Goal: Task Accomplishment & Management: Use online tool/utility

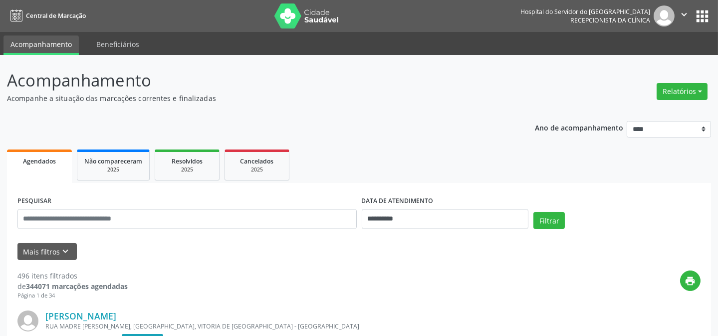
drag, startPoint x: 374, startPoint y: 172, endPoint x: 468, endPoint y: 216, distance: 103.2
click at [54, 252] on button "Mais filtros keyboard_arrow_down" at bounding box center [46, 251] width 59 height 17
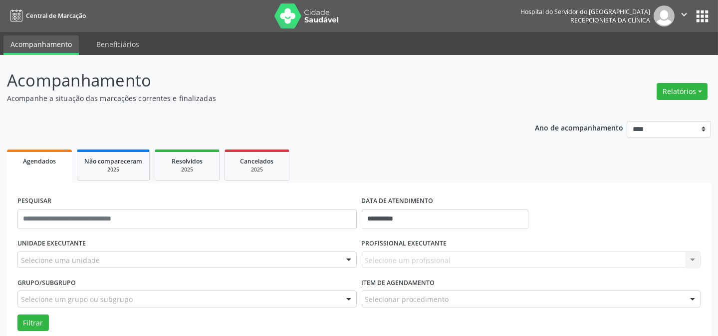
click at [348, 258] on div at bounding box center [349, 260] width 15 height 17
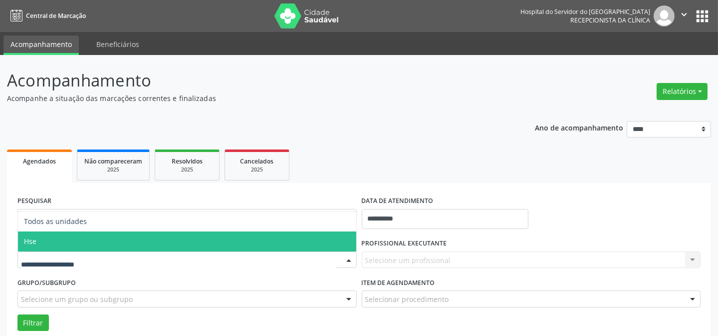
click at [324, 231] on span "Hse" at bounding box center [187, 241] width 339 height 20
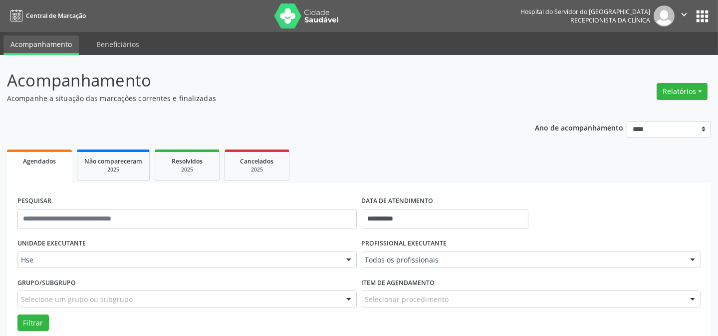
click at [691, 258] on div at bounding box center [693, 260] width 15 height 17
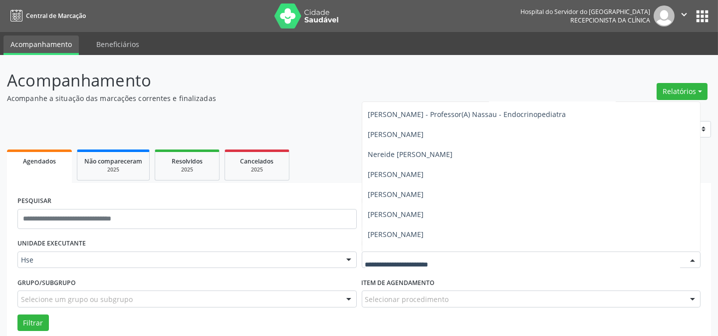
scroll to position [5946, 0]
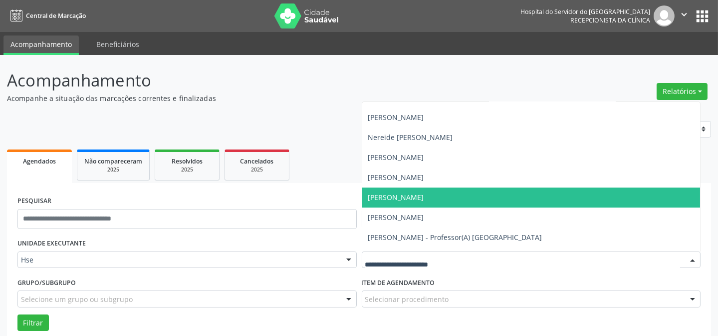
click at [574, 198] on span "[PERSON_NAME]" at bounding box center [531, 197] width 339 height 20
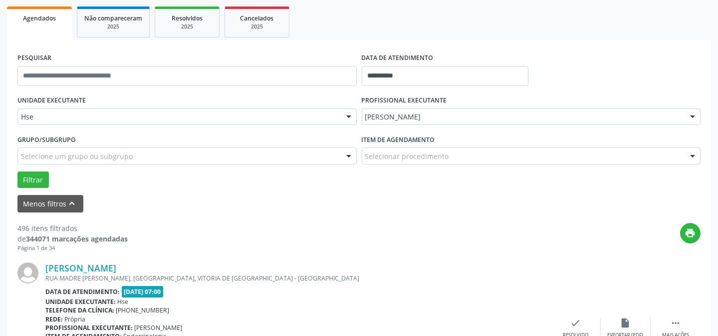
scroll to position [181, 0]
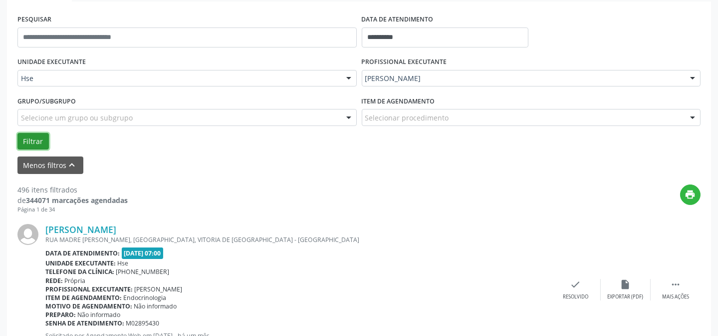
click at [33, 139] on button "Filtrar" at bounding box center [32, 141] width 31 height 17
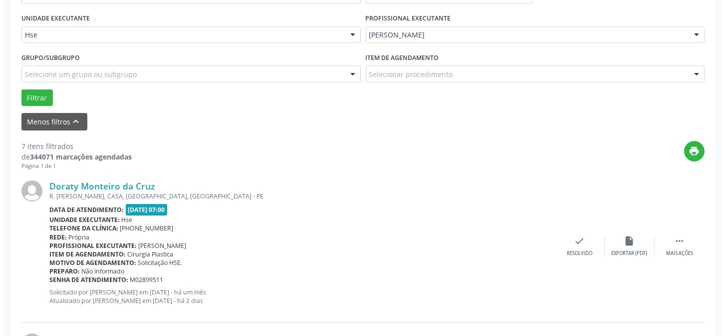
scroll to position [318, 0]
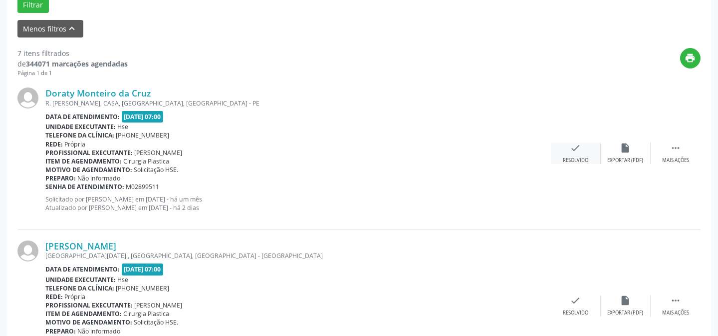
click at [576, 150] on icon "check" at bounding box center [576, 147] width 11 height 11
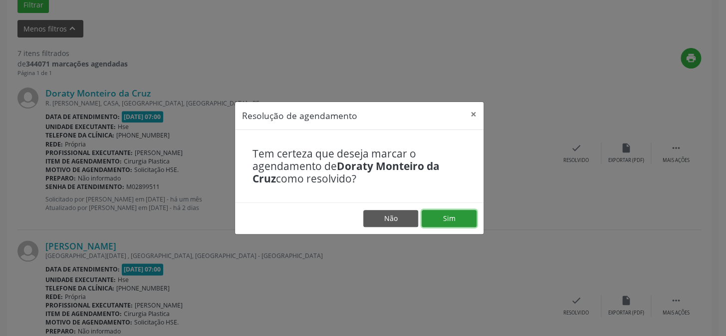
click at [454, 215] on button "Sim" at bounding box center [449, 218] width 55 height 17
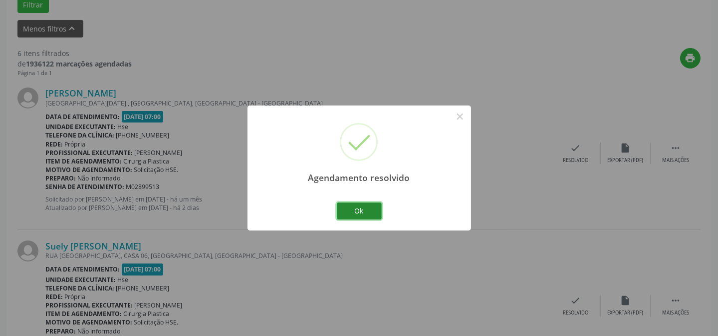
click at [371, 208] on button "Ok" at bounding box center [359, 210] width 45 height 17
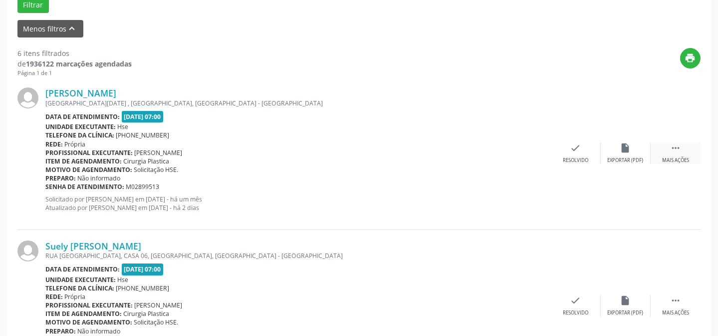
click at [685, 150] on div " Mais ações" at bounding box center [676, 152] width 50 height 21
click at [637, 157] on div "Não compareceu" at bounding box center [626, 160] width 42 height 7
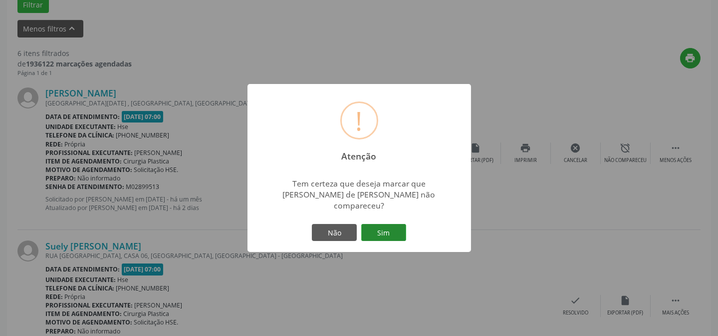
click at [393, 226] on button "Sim" at bounding box center [383, 232] width 45 height 17
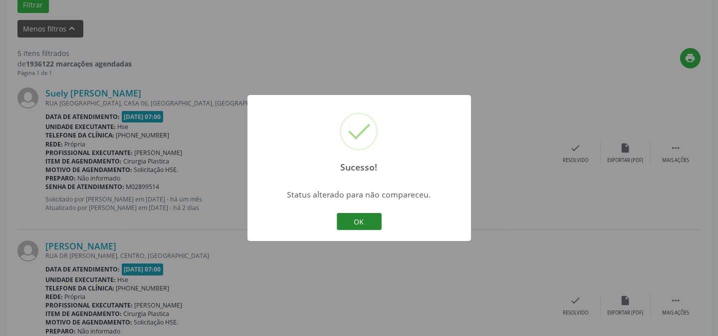
click at [370, 221] on button "OK" at bounding box center [359, 221] width 45 height 17
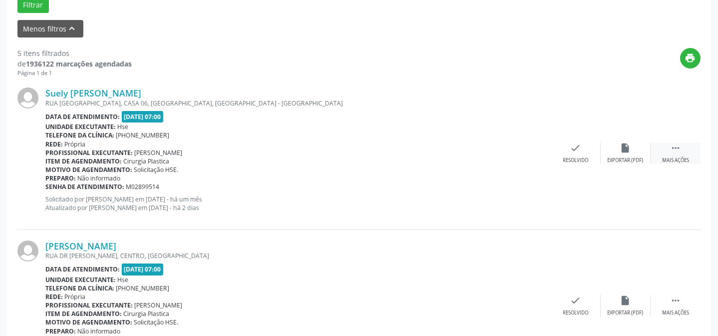
click at [667, 153] on div " Mais ações" at bounding box center [676, 152] width 50 height 21
click at [629, 159] on div "Não compareceu" at bounding box center [626, 160] width 42 height 7
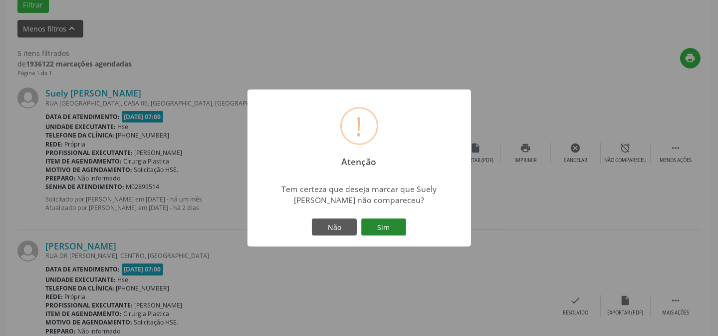
click at [384, 225] on button "Sim" at bounding box center [383, 226] width 45 height 17
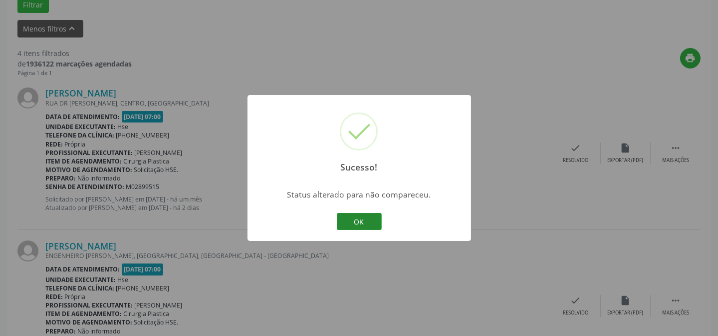
click at [374, 222] on button "OK" at bounding box center [359, 221] width 45 height 17
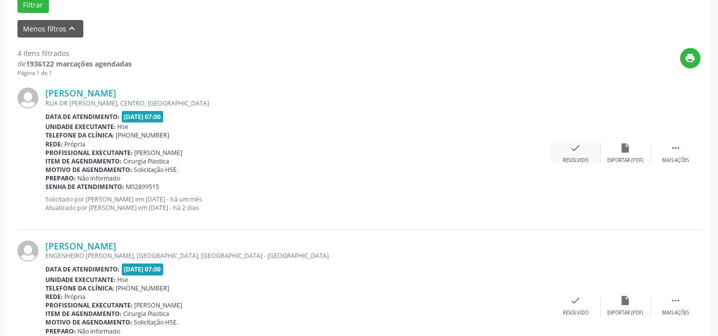
click at [580, 147] on icon "check" at bounding box center [576, 147] width 11 height 11
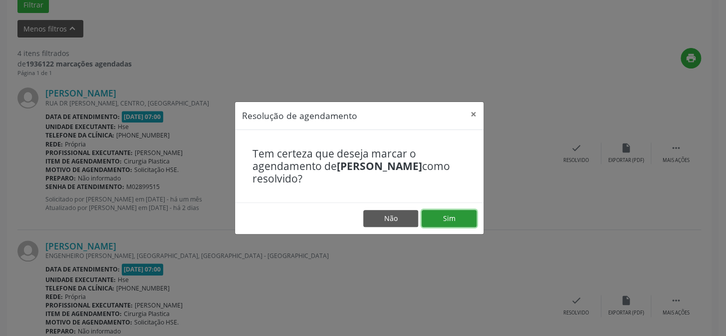
click at [462, 214] on button "Sim" at bounding box center [449, 218] width 55 height 17
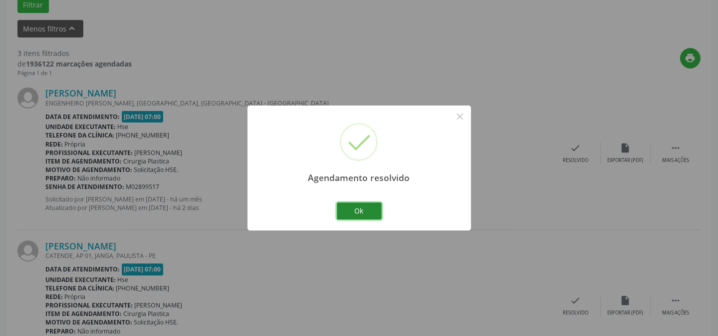
click at [359, 211] on button "Ok" at bounding box center [359, 210] width 45 height 17
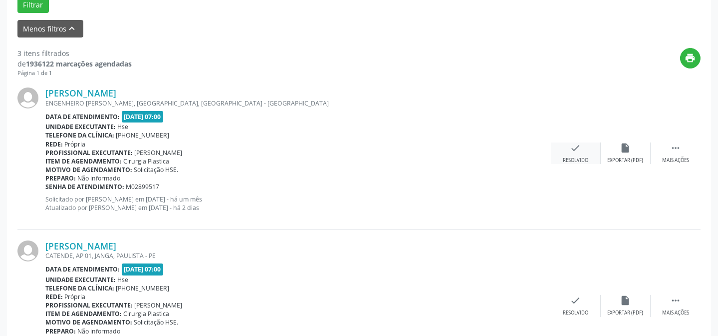
click at [579, 153] on div "check Resolvido" at bounding box center [576, 152] width 50 height 21
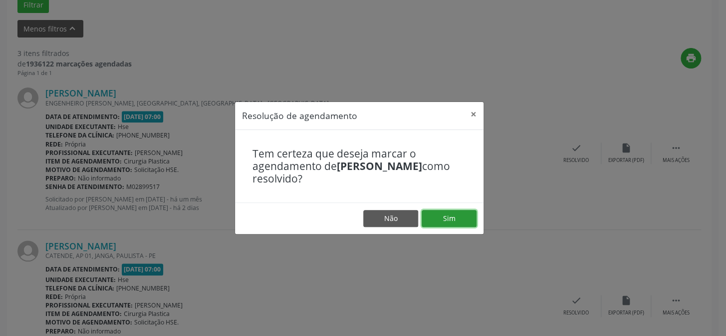
click at [441, 220] on button "Sim" at bounding box center [449, 218] width 55 height 17
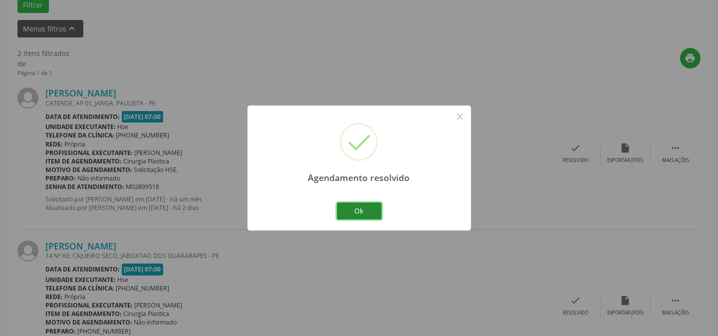
click at [372, 210] on button "Ok" at bounding box center [359, 210] width 45 height 17
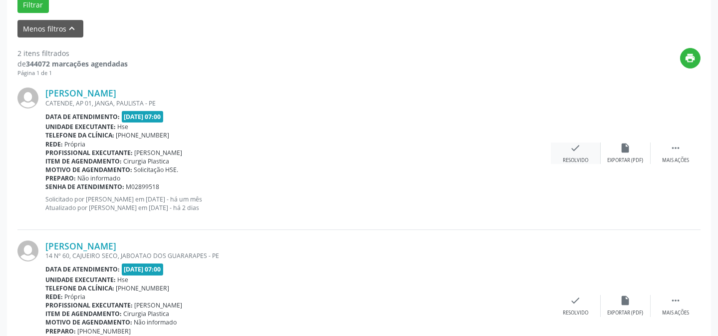
click at [572, 152] on icon "check" at bounding box center [576, 147] width 11 height 11
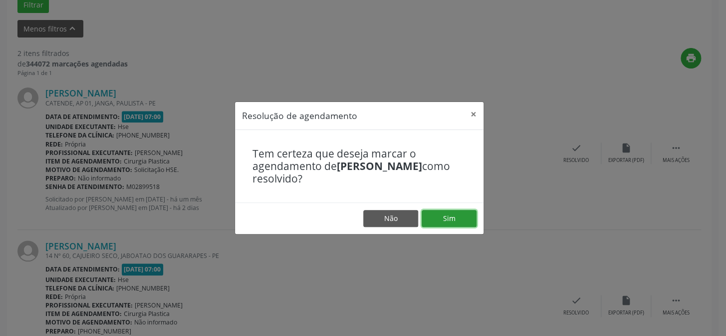
click at [462, 215] on button "Sim" at bounding box center [449, 218] width 55 height 17
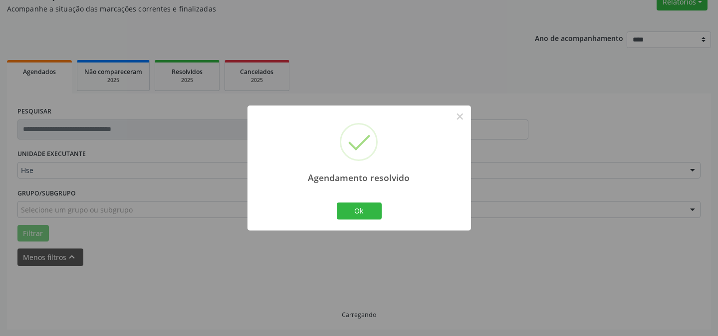
scroll to position [100, 0]
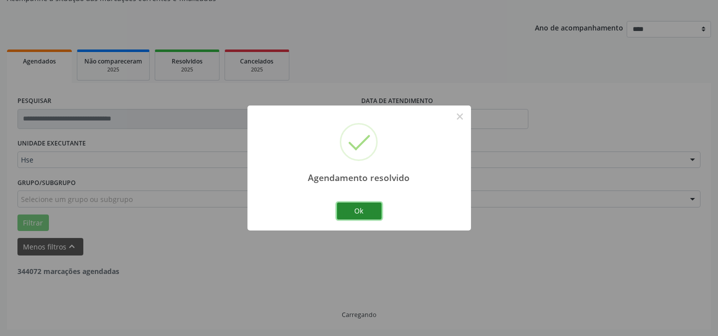
click at [358, 211] on button "Ok" at bounding box center [359, 210] width 45 height 17
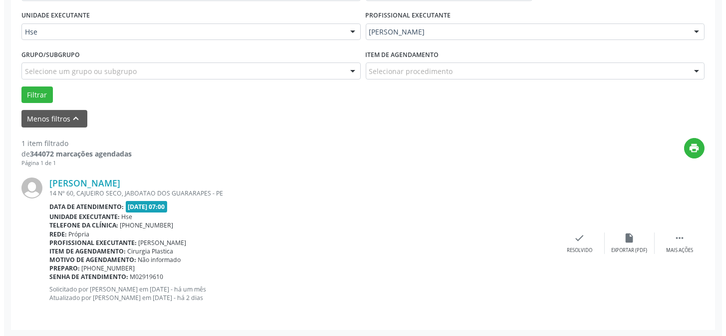
scroll to position [228, 0]
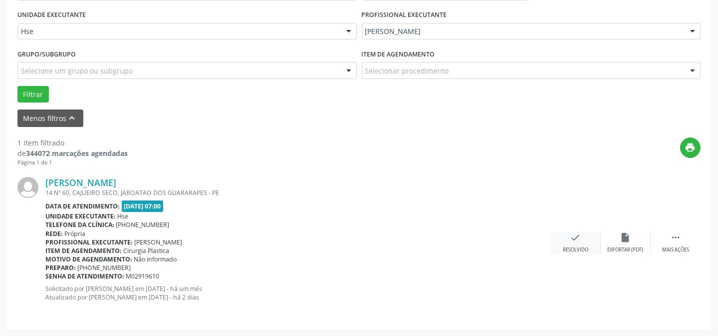
click at [581, 239] on icon "check" at bounding box center [576, 237] width 11 height 11
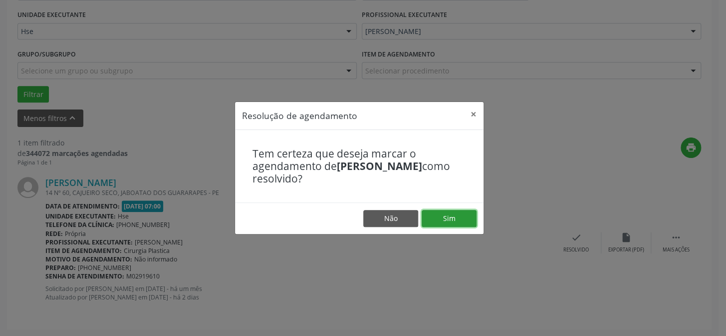
click at [464, 219] on button "Sim" at bounding box center [449, 218] width 55 height 17
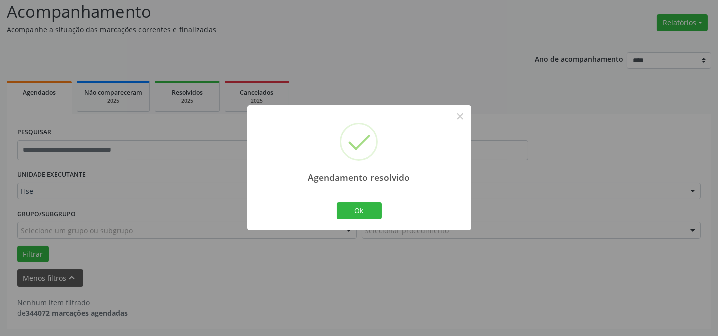
scroll to position [67, 0]
click at [364, 210] on button "Ok" at bounding box center [359, 210] width 45 height 17
